Goal: Information Seeking & Learning: Learn about a topic

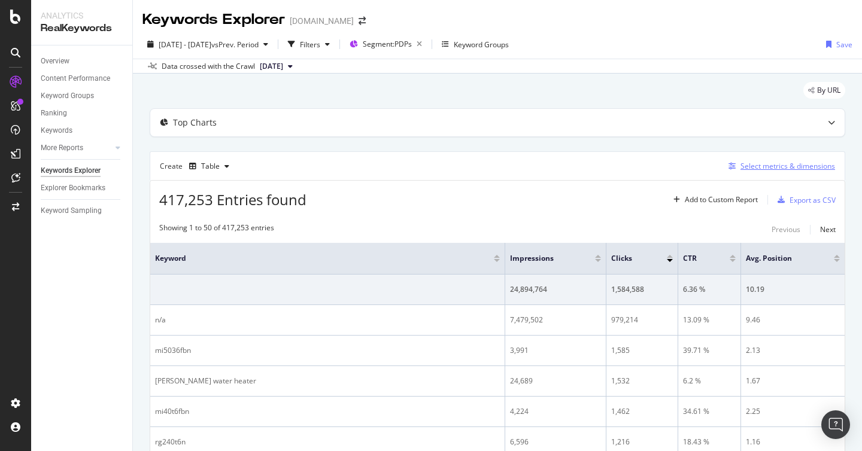
click at [808, 171] on div "Select metrics & dimensions" at bounding box center [779, 166] width 111 height 13
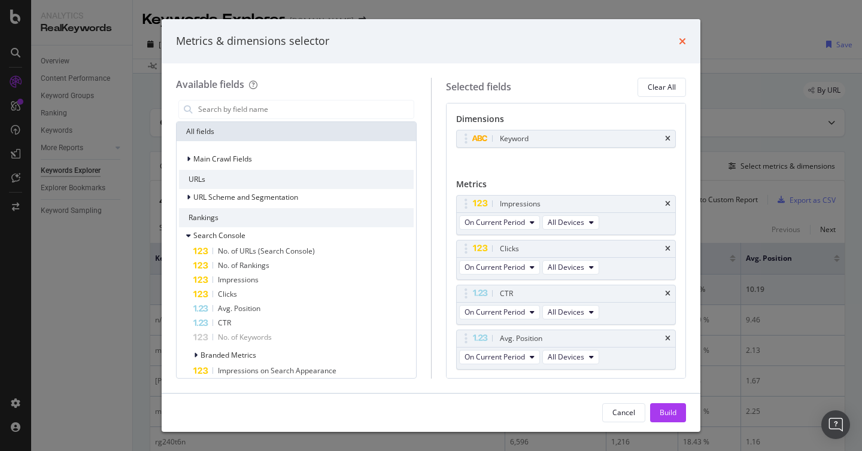
click at [681, 38] on icon "times" at bounding box center [682, 42] width 7 height 10
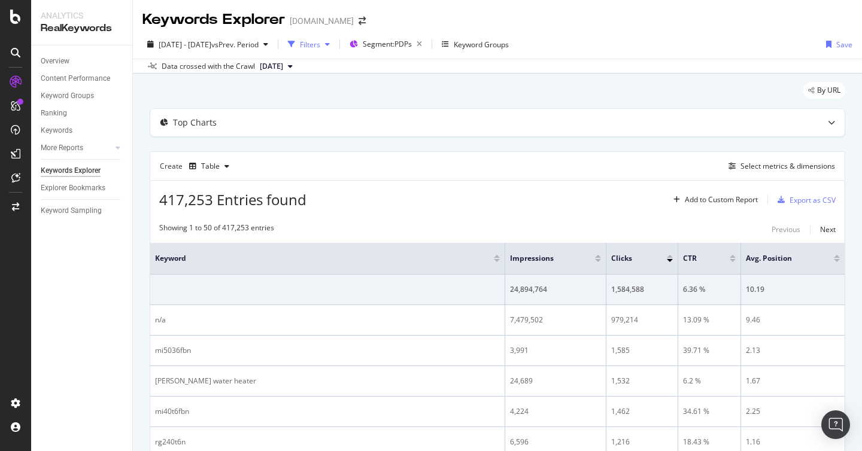
click at [335, 51] on div "Filters" at bounding box center [308, 44] width 51 height 18
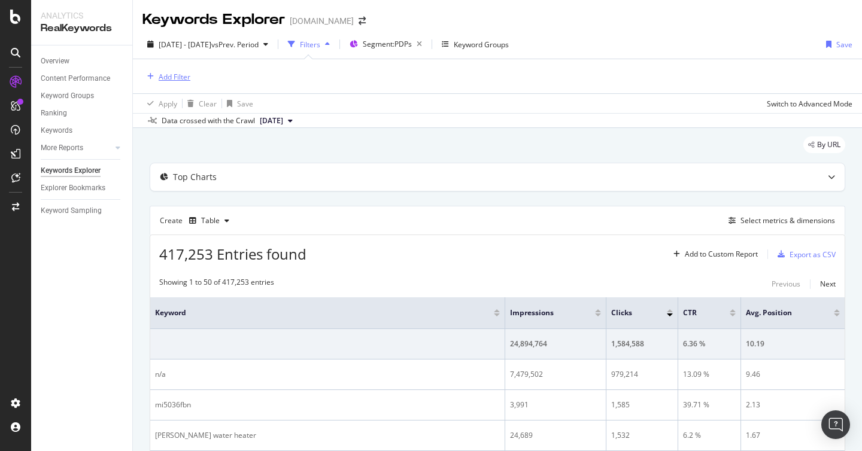
click at [175, 80] on div "Add Filter" at bounding box center [175, 77] width 32 height 10
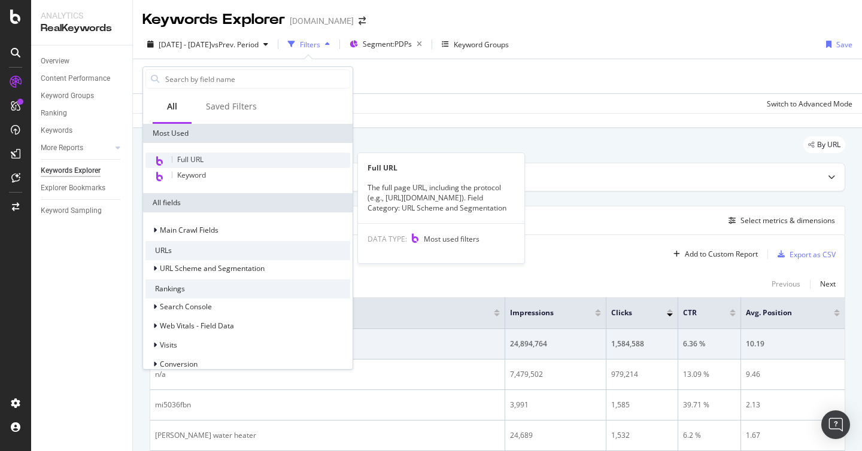
click at [189, 157] on span "Full URL" at bounding box center [190, 159] width 26 height 10
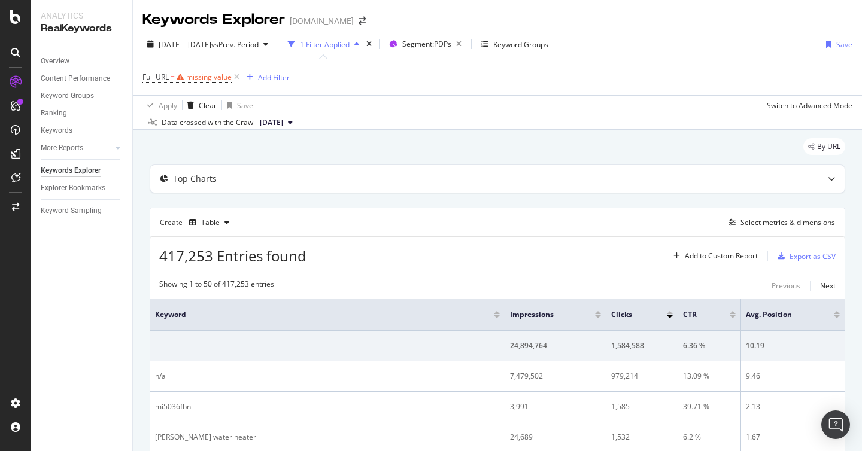
click at [470, 125] on div "Data crossed with the Crawl 2025 Aug. 30th" at bounding box center [497, 122] width 729 height 14
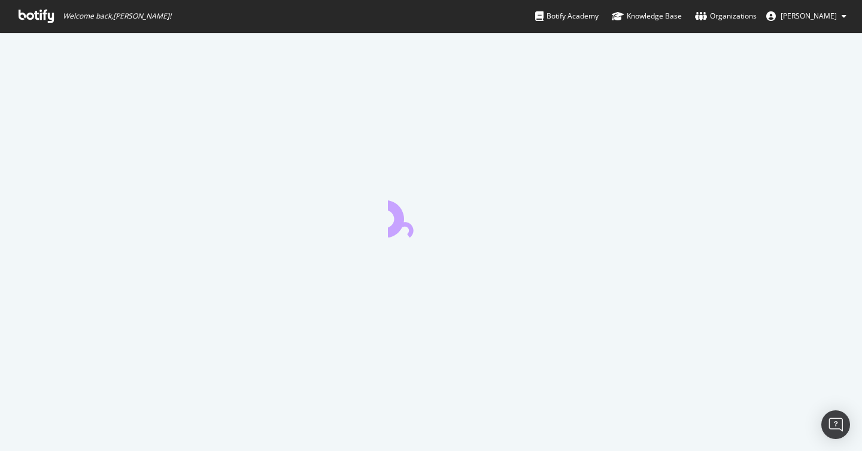
click at [44, 12] on icon at bounding box center [36, 16] width 35 height 13
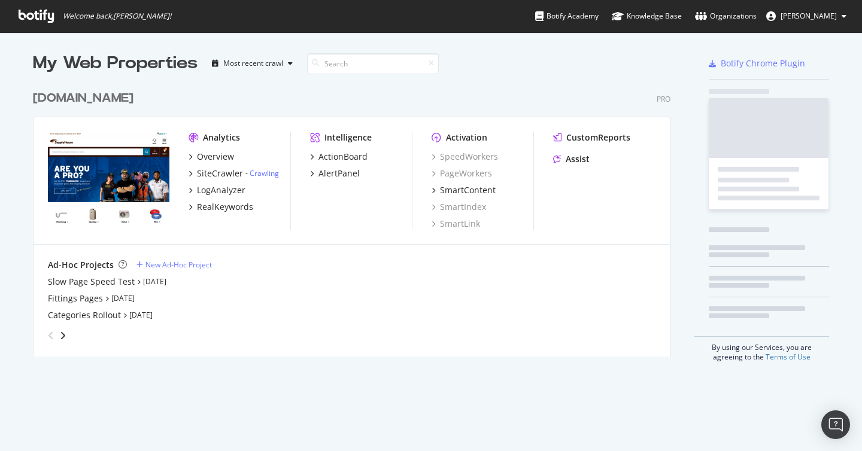
scroll to position [281, 647]
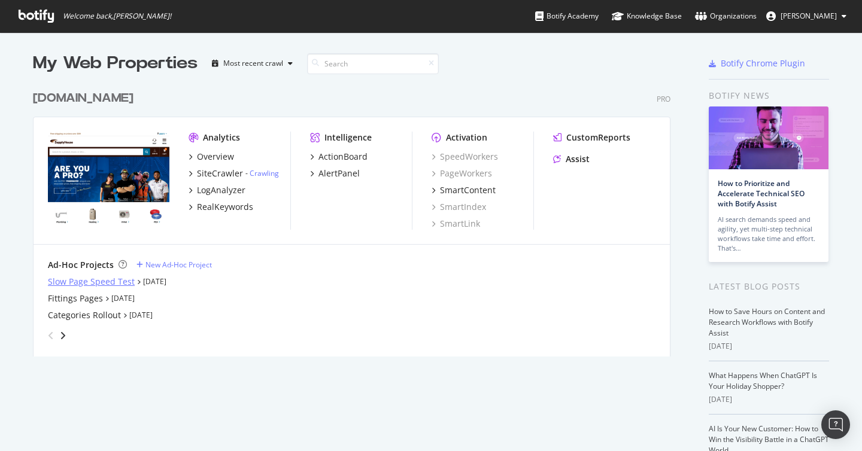
click at [80, 283] on div "Slow Page Speed Test" at bounding box center [91, 282] width 87 height 12
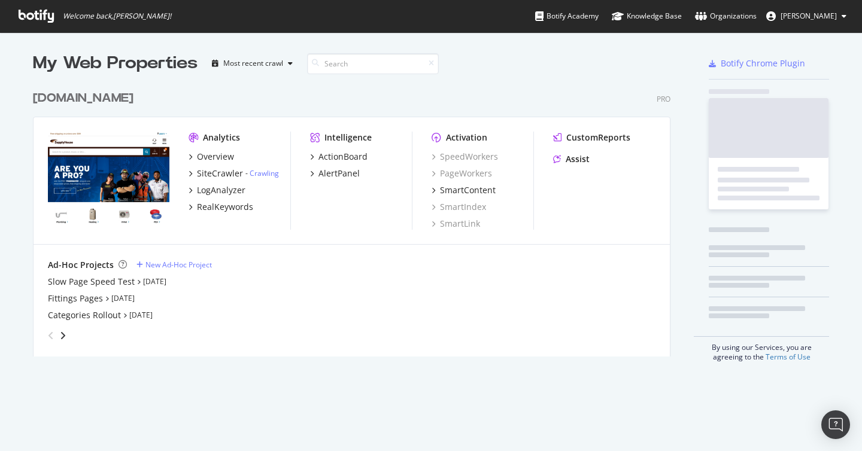
scroll to position [451, 862]
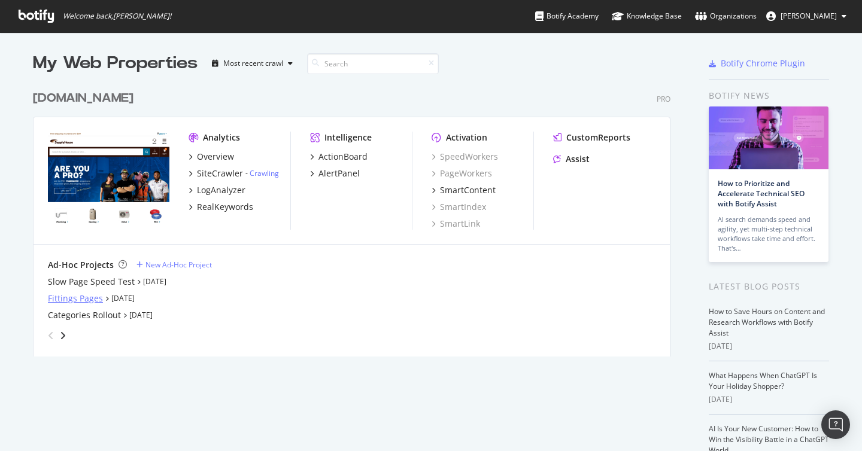
click at [81, 302] on div "Fittings Pages" at bounding box center [75, 299] width 55 height 12
click at [224, 192] on div "LogAnalyzer" at bounding box center [221, 190] width 48 height 12
